Goal: Task Accomplishment & Management: Manage account settings

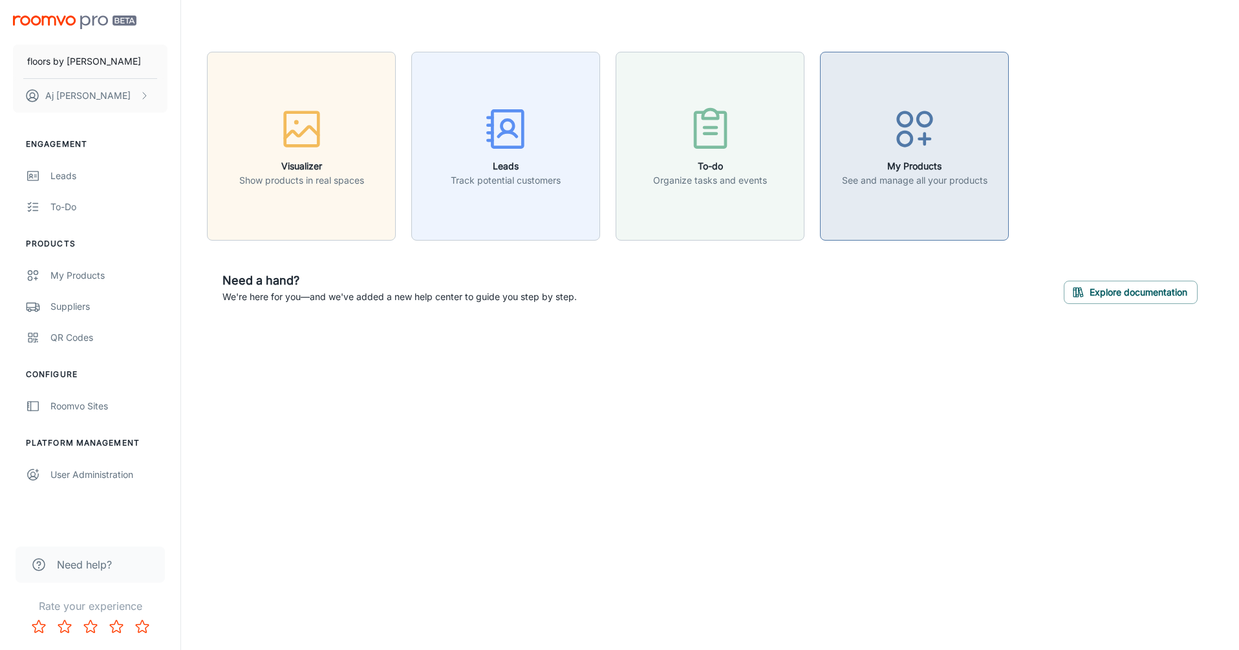
click at [915, 195] on button "My Products See and manage all your products" at bounding box center [914, 146] width 189 height 189
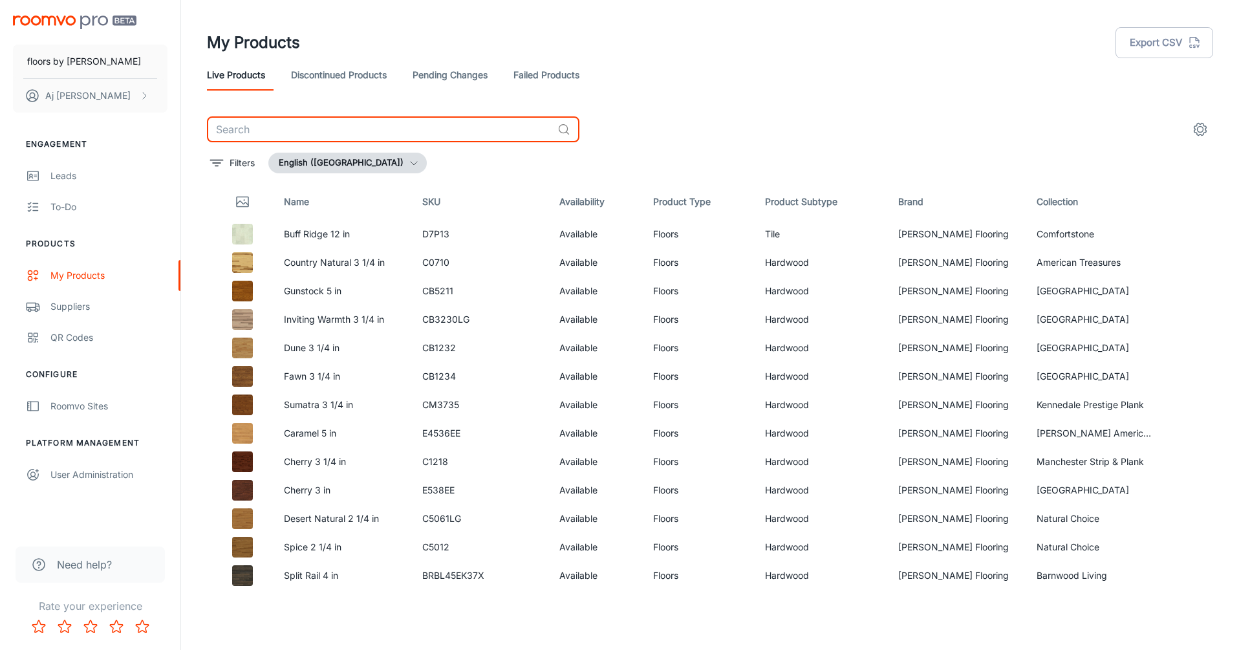
click at [336, 138] on input "text" at bounding box center [379, 129] width 345 height 26
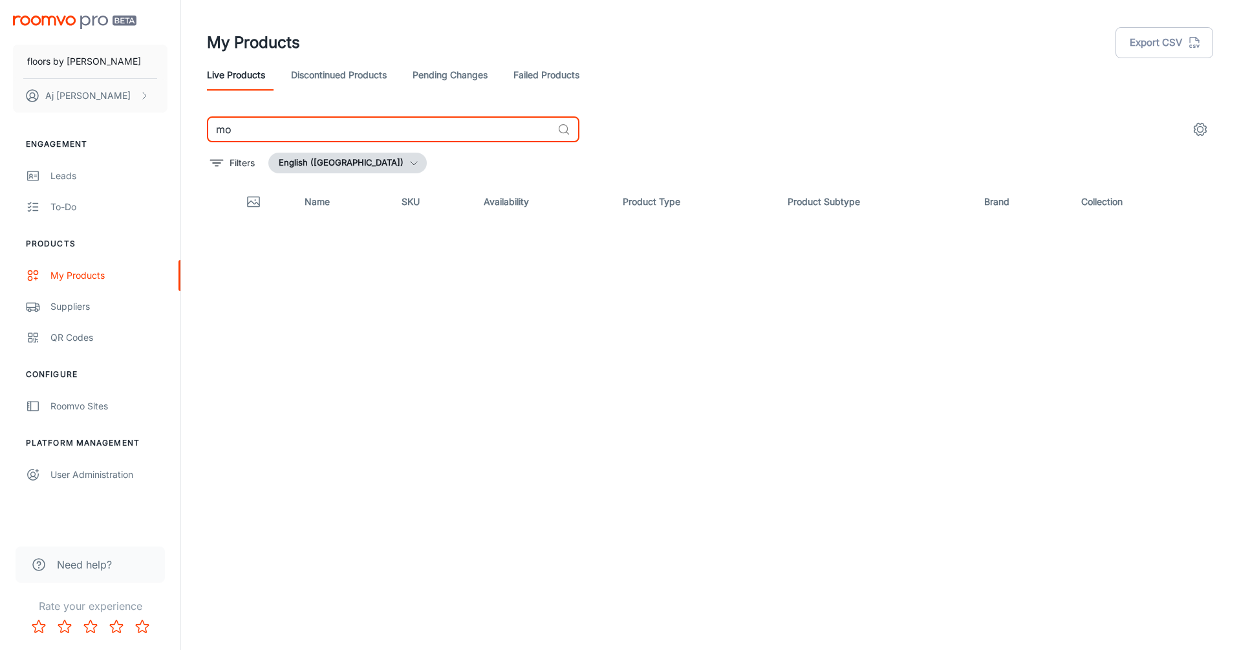
type input "m"
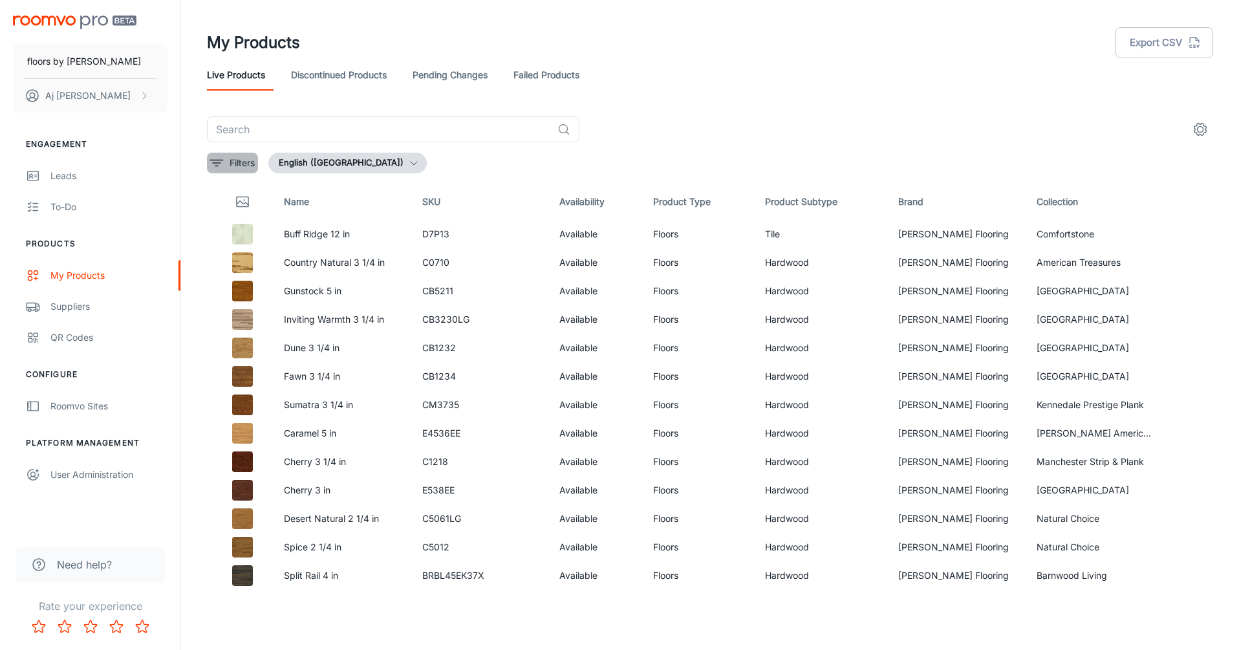
click at [242, 166] on p "Filters" at bounding box center [242, 163] width 25 height 14
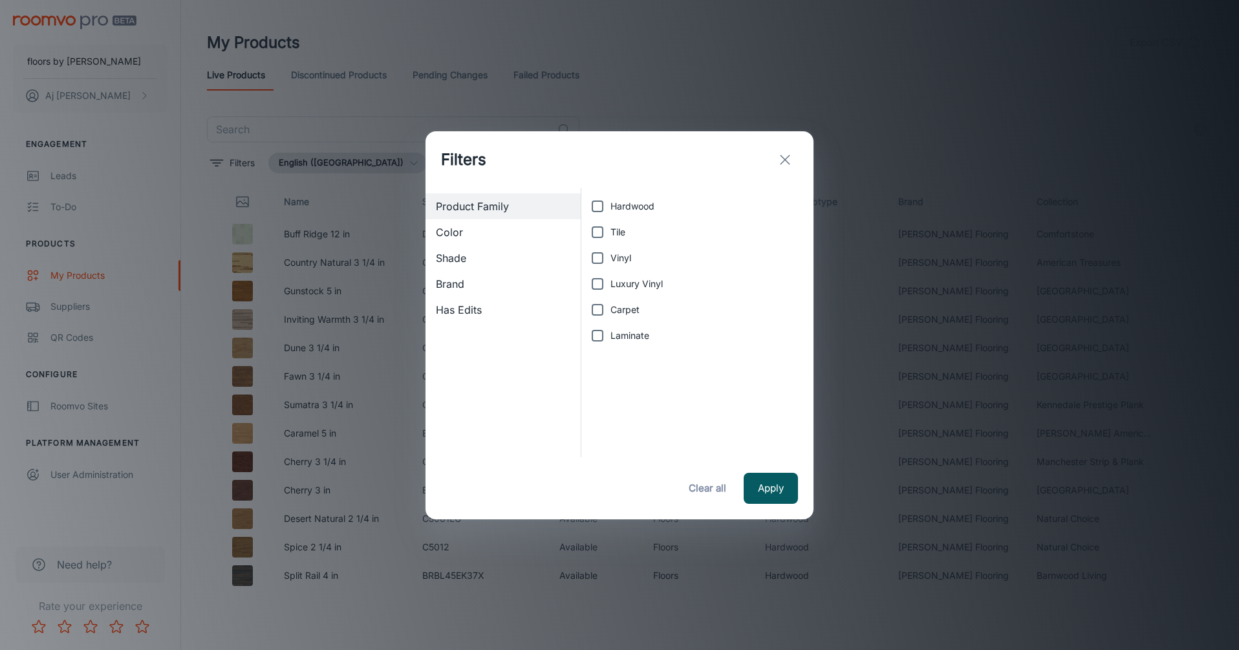
click at [475, 285] on span "Brand" at bounding box center [503, 284] width 135 height 16
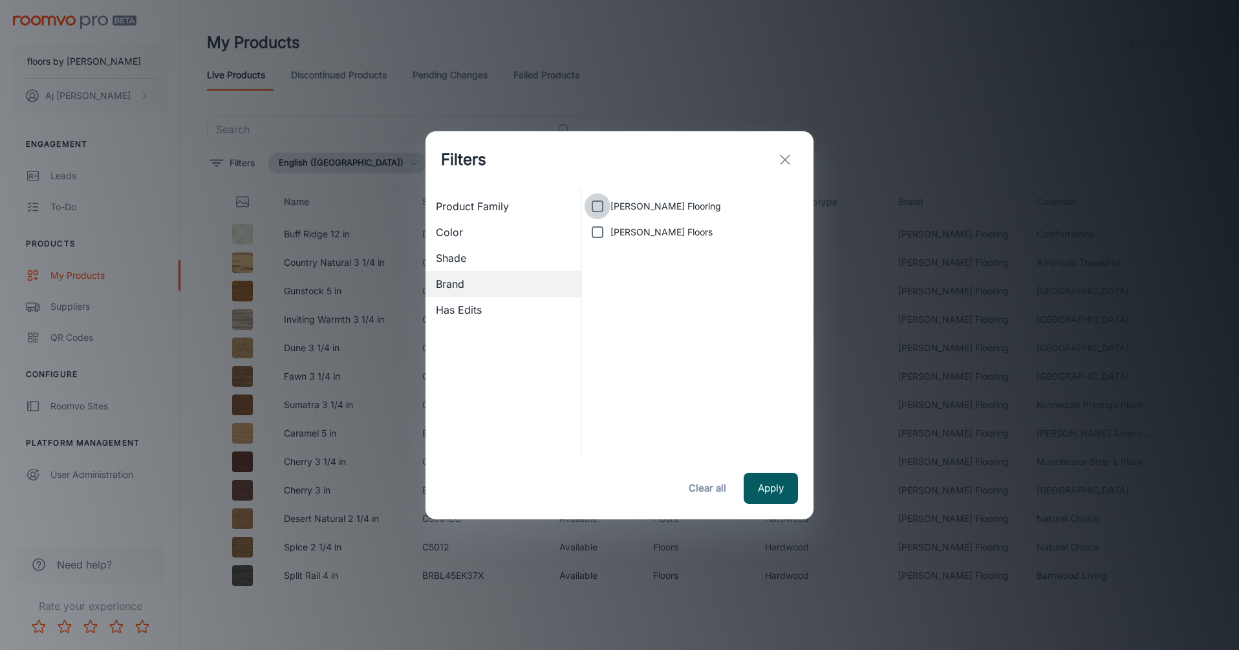
click at [597, 211] on input "[PERSON_NAME] Flooring" at bounding box center [598, 206] width 26 height 26
checkbox input "true"
click at [775, 484] on button "Apply" at bounding box center [771, 488] width 54 height 31
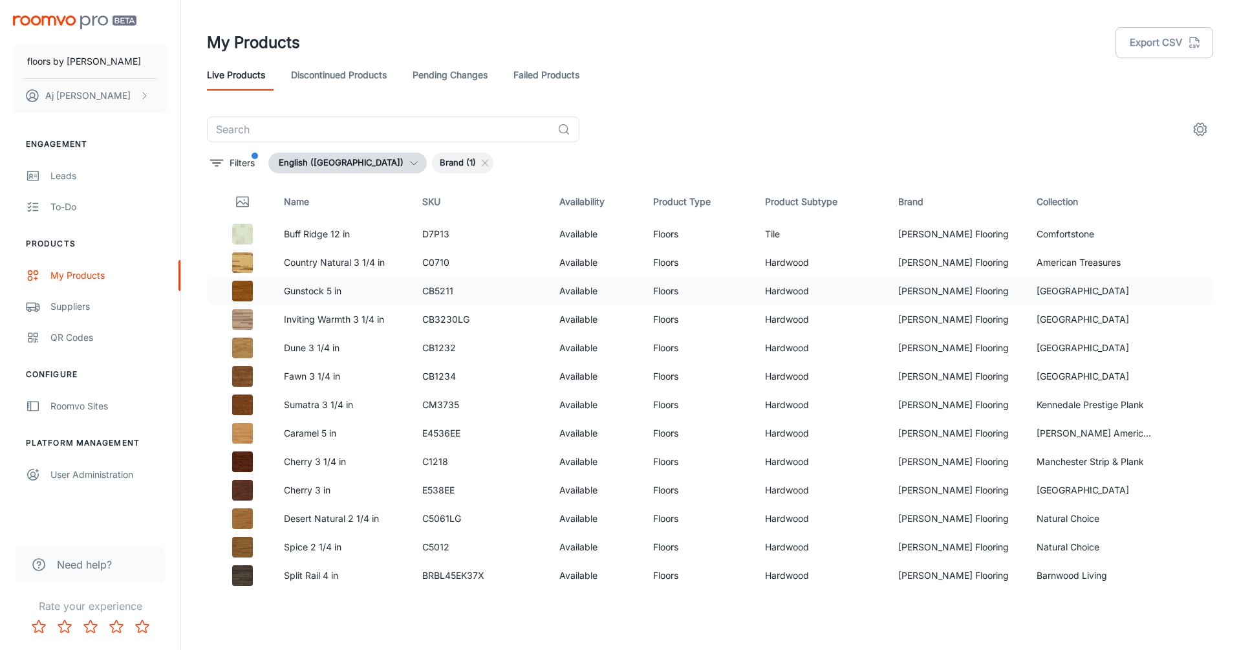
click at [317, 292] on p "Gunstock 5 in" at bounding box center [343, 291] width 118 height 14
click at [238, 292] on img at bounding box center [242, 291] width 21 height 21
click at [226, 294] on div at bounding box center [242, 291] width 41 height 21
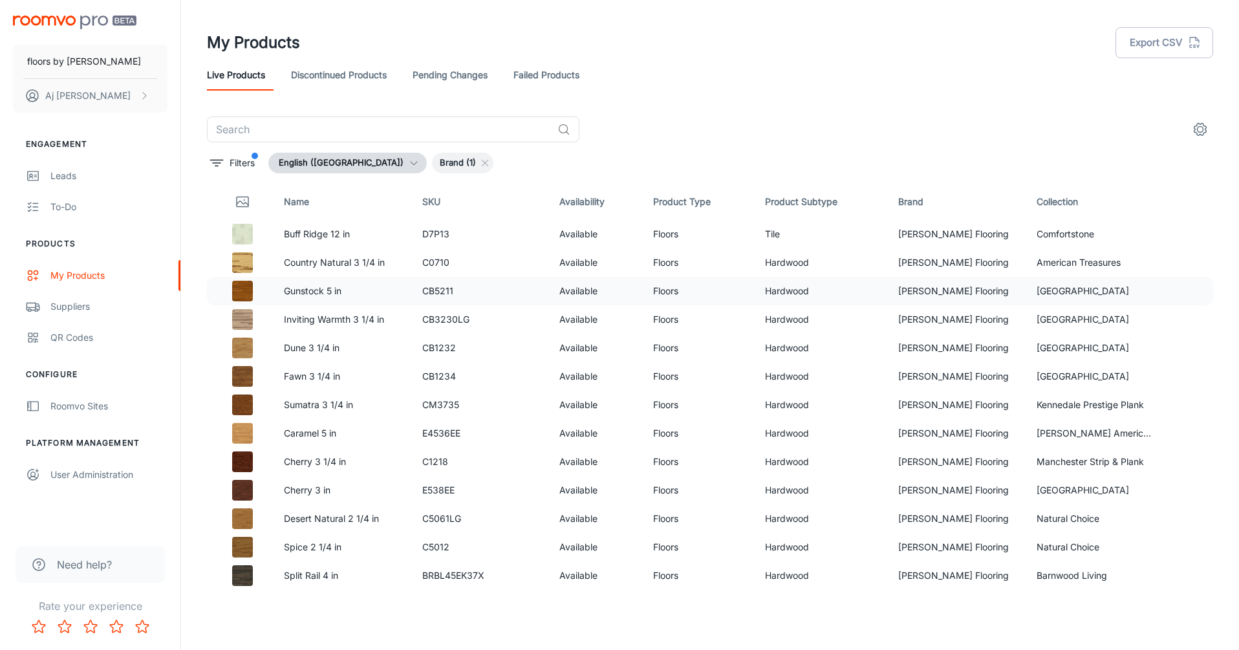
click at [226, 294] on div at bounding box center [242, 291] width 41 height 21
click at [250, 294] on img at bounding box center [242, 291] width 21 height 21
click at [1151, 39] on button "Export CSV" at bounding box center [1165, 42] width 98 height 31
click at [93, 213] on div "To-do" at bounding box center [108, 207] width 117 height 14
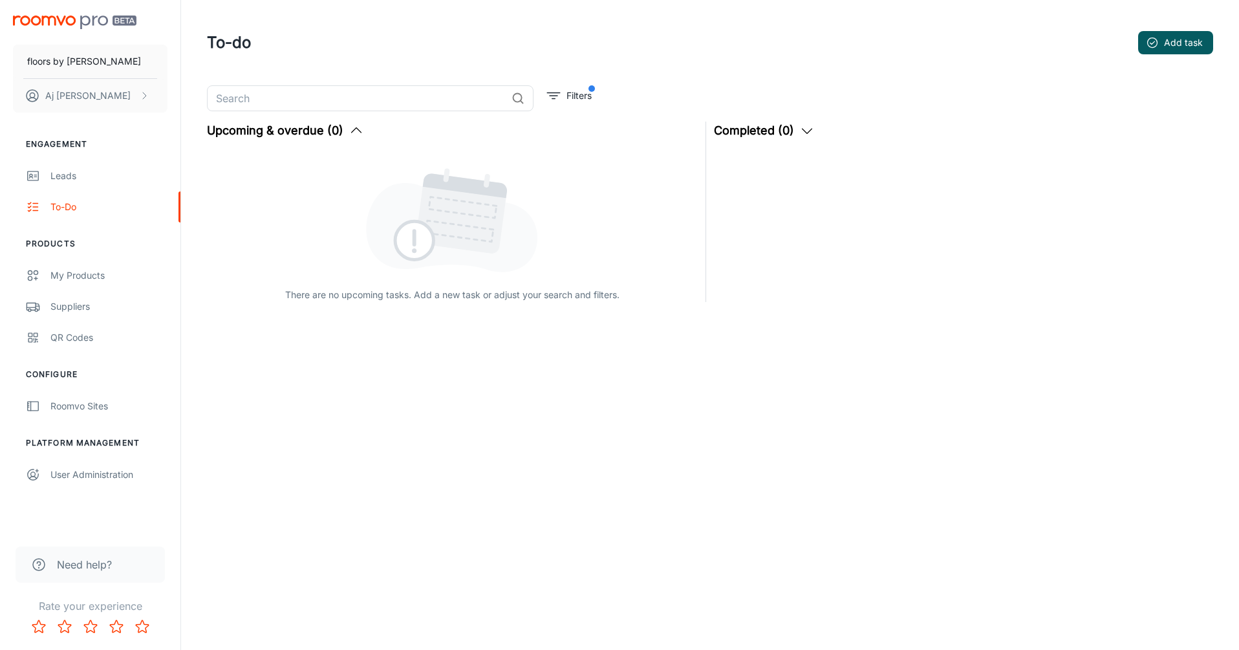
click at [71, 25] on img "scrollable content" at bounding box center [75, 23] width 124 height 14
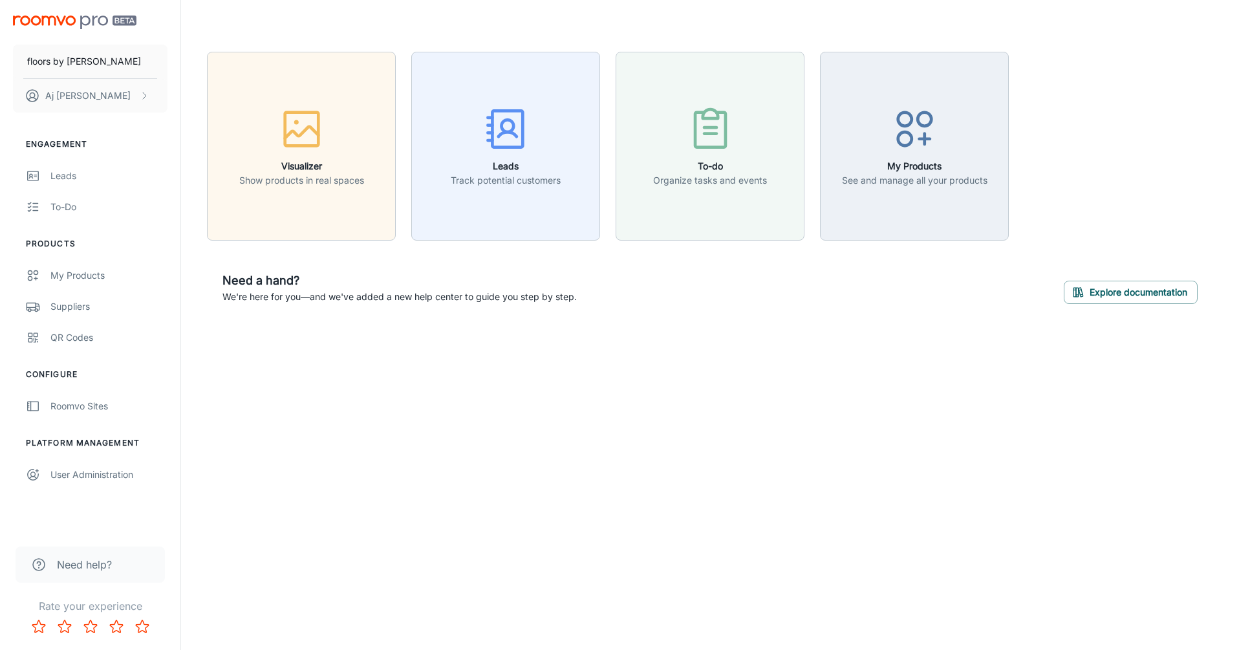
click at [190, 153] on div "Visualizer Show products in real spaces Leads Track potential customers To-do O…" at bounding box center [710, 185] width 1058 height 371
drag, startPoint x: 586, startPoint y: 299, endPoint x: 205, endPoint y: 263, distance: 382.7
click at [205, 263] on div "Visualizer Show products in real spaces Leads Track potential customers To-do O…" at bounding box center [709, 186] width 1037 height 268
click at [580, 298] on div "Need a hand? We're here for you—and we've added a new help center to guide you …" at bounding box center [710, 287] width 1006 height 63
drag, startPoint x: 580, startPoint y: 298, endPoint x: 199, endPoint y: 270, distance: 382.0
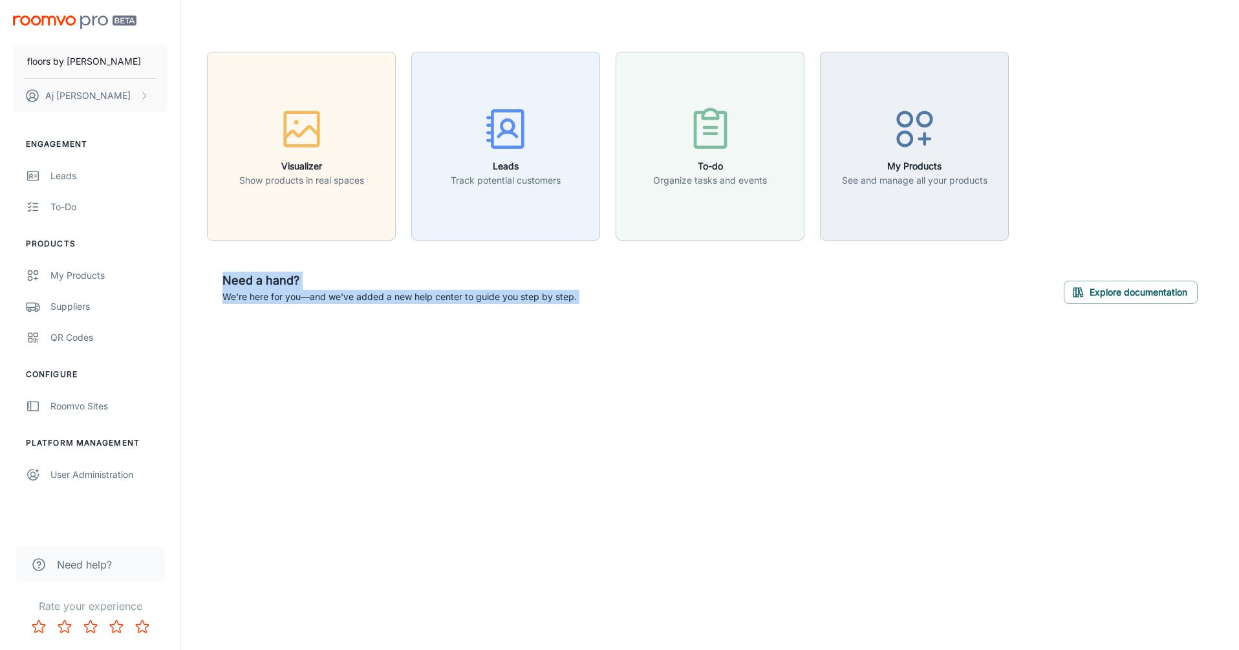
click at [199, 270] on div "Visualizer Show products in real spaces Leads Track potential customers To-do O…" at bounding box center [709, 186] width 1037 height 268
click at [186, 252] on div "Visualizer Show products in real spaces Leads Track potential customers To-do O…" at bounding box center [710, 185] width 1058 height 371
drag, startPoint x: 579, startPoint y: 299, endPoint x: 218, endPoint y: 279, distance: 361.4
click at [218, 279] on div "Need a hand? We're here for you—and we've added a new help center to guide you …" at bounding box center [710, 287] width 1006 height 63
click at [193, 235] on div "Visualizer Show products in real spaces" at bounding box center [293, 138] width 204 height 204
